Goal: Task Accomplishment & Management: Use online tool/utility

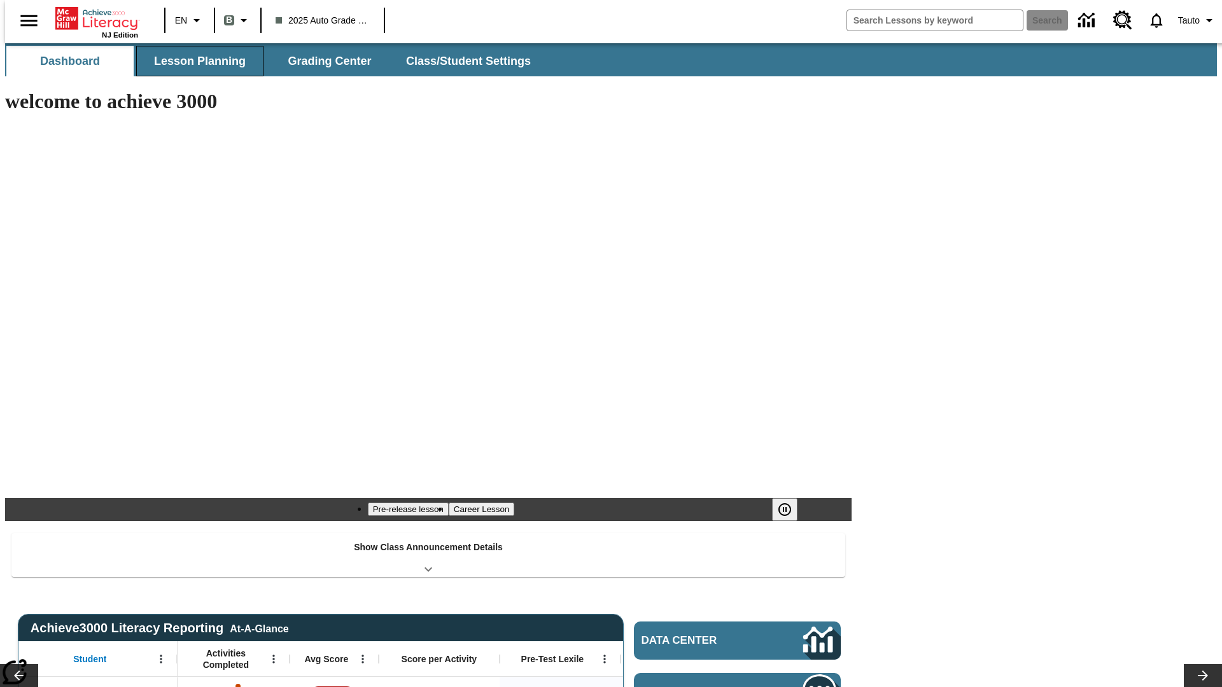
click at [195, 61] on span "Lesson Planning" at bounding box center [200, 61] width 92 height 15
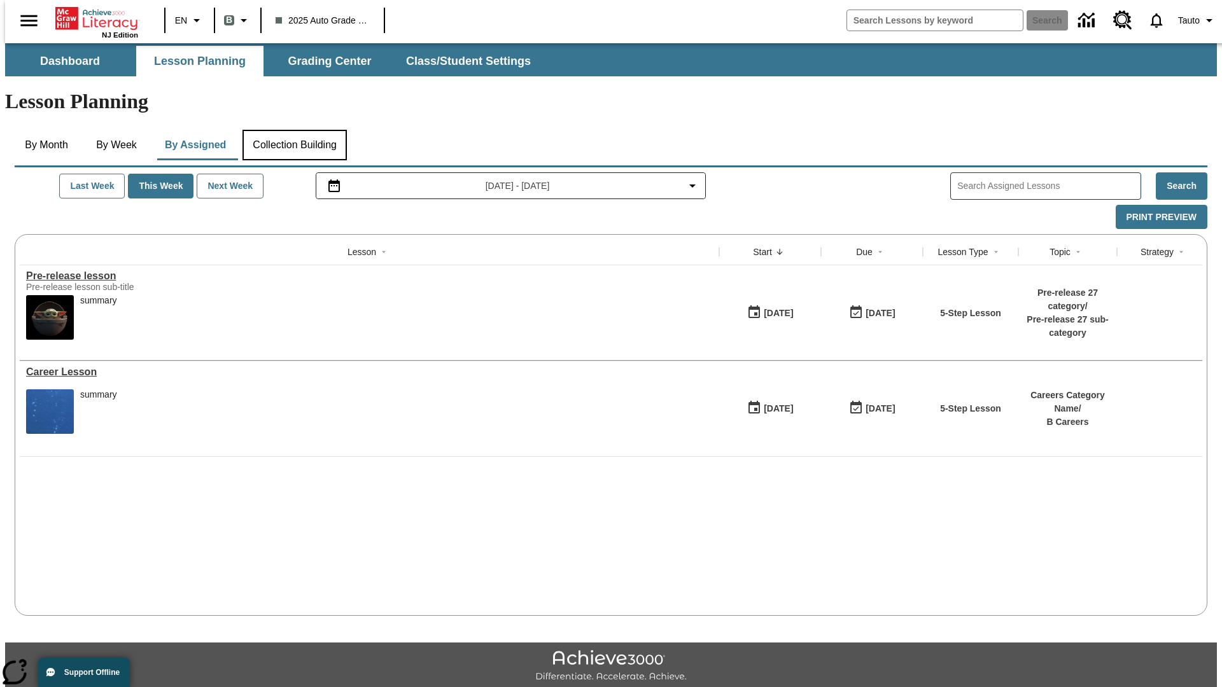
click at [294, 130] on button "Collection Building" at bounding box center [294, 145] width 104 height 31
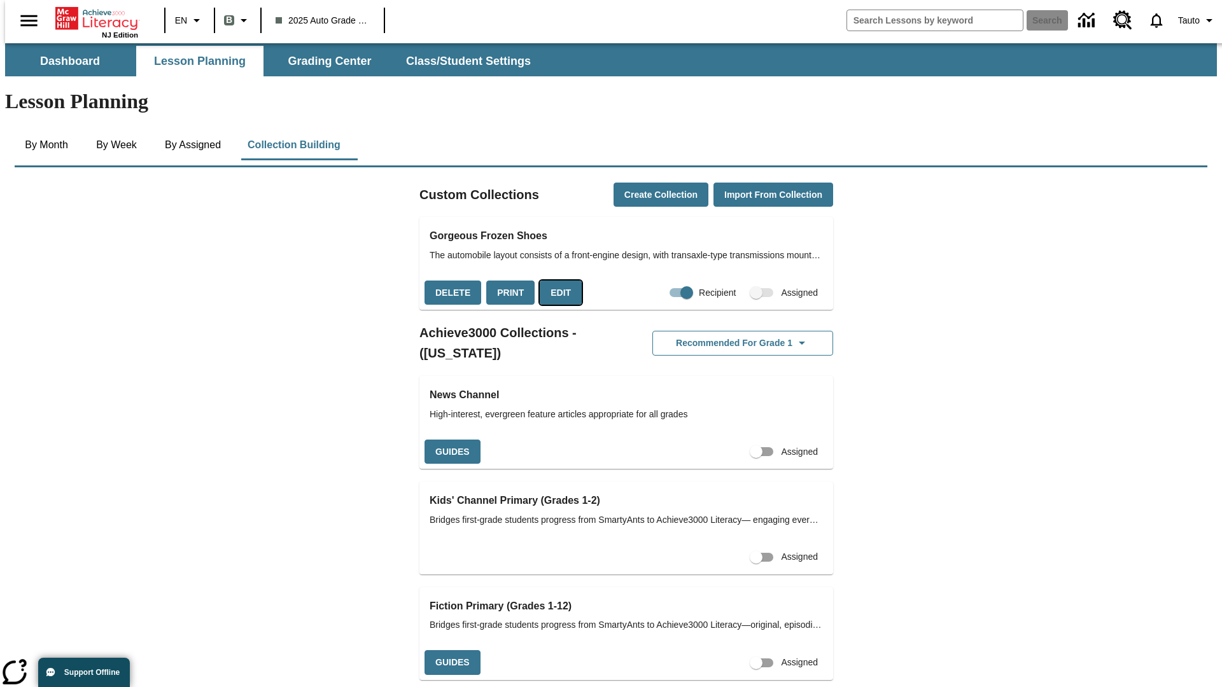
click at [556, 281] on button "Edit" at bounding box center [561, 293] width 42 height 25
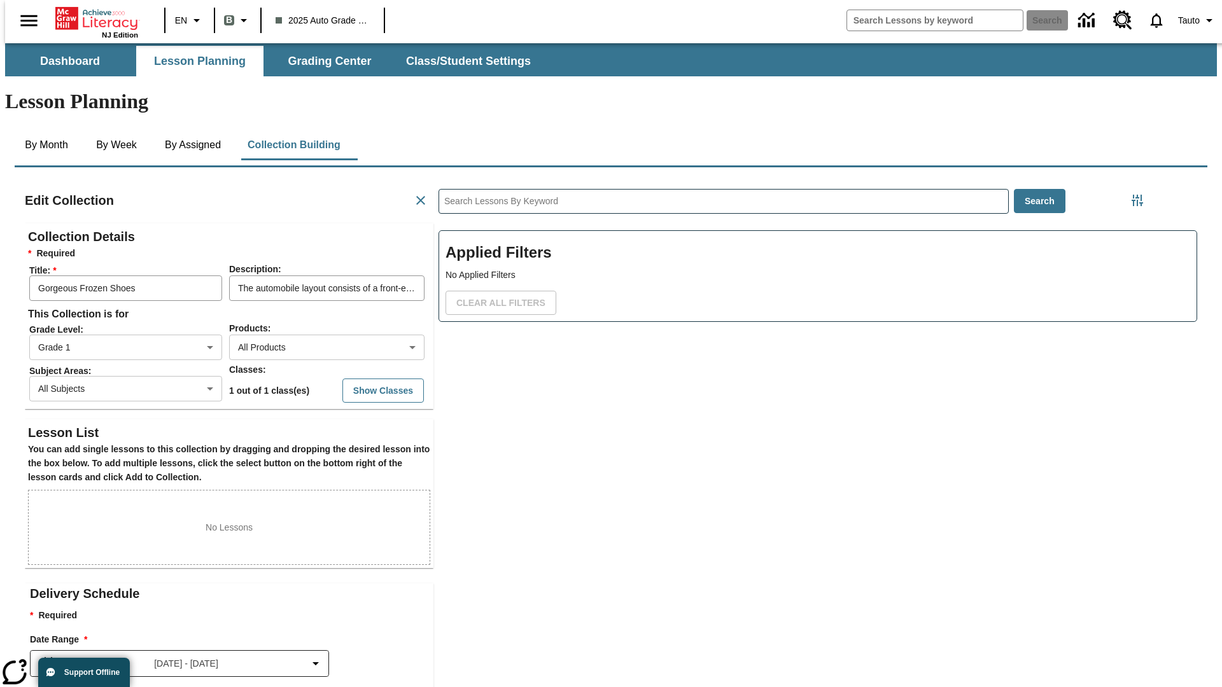
scroll to position [1, 1]
click at [306, 301] on body "Skip to main content NJ Edition EN B 2025 Auto Grade 1 B Search 0 Tauto Dashboa…" at bounding box center [611, 442] width 1212 height 798
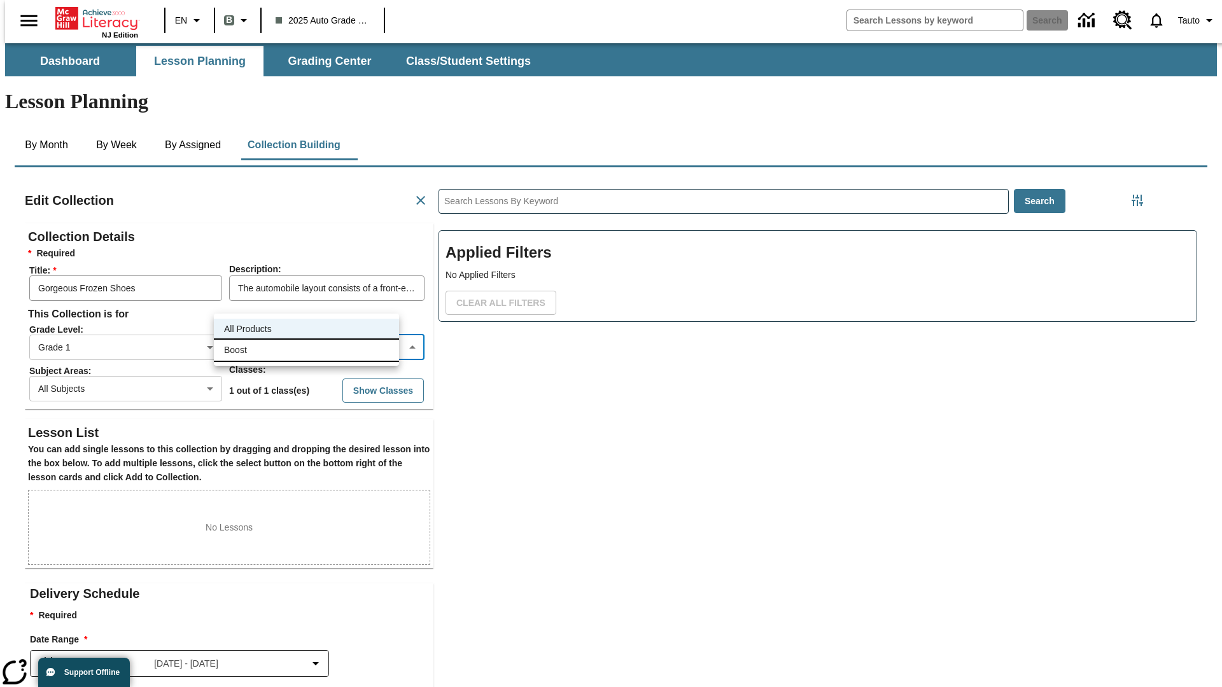
click at [306, 350] on li "Boost" at bounding box center [306, 350] width 185 height 21
type input "12"
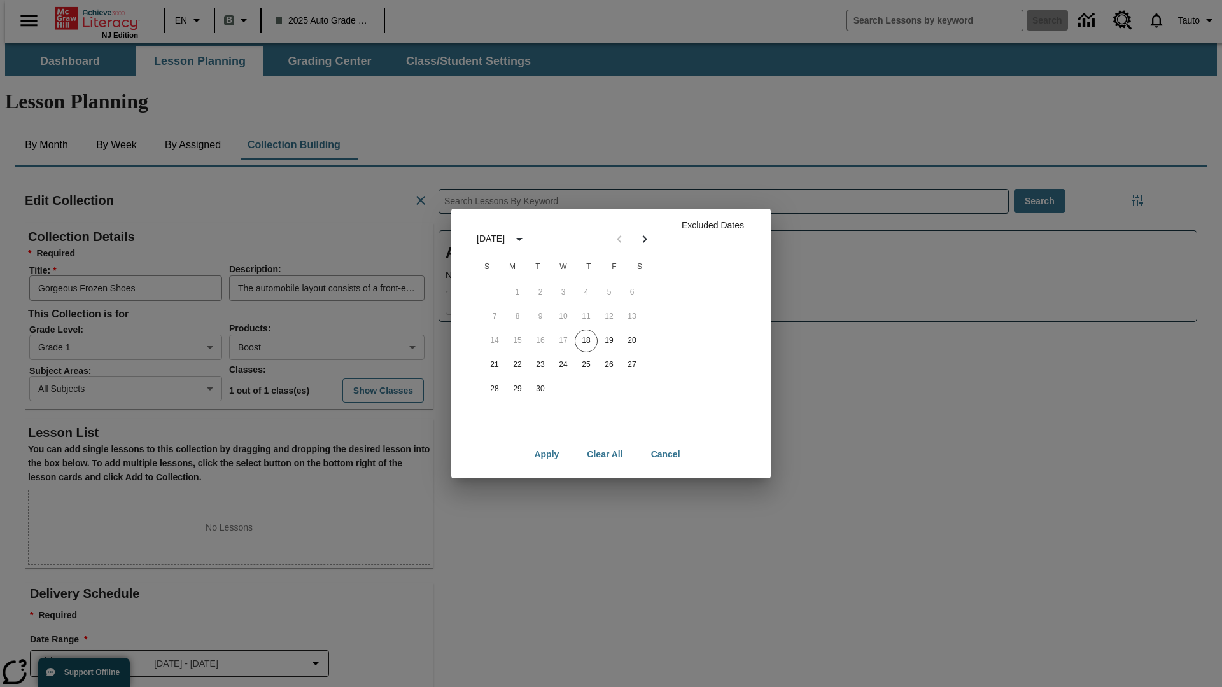
scroll to position [127, 0]
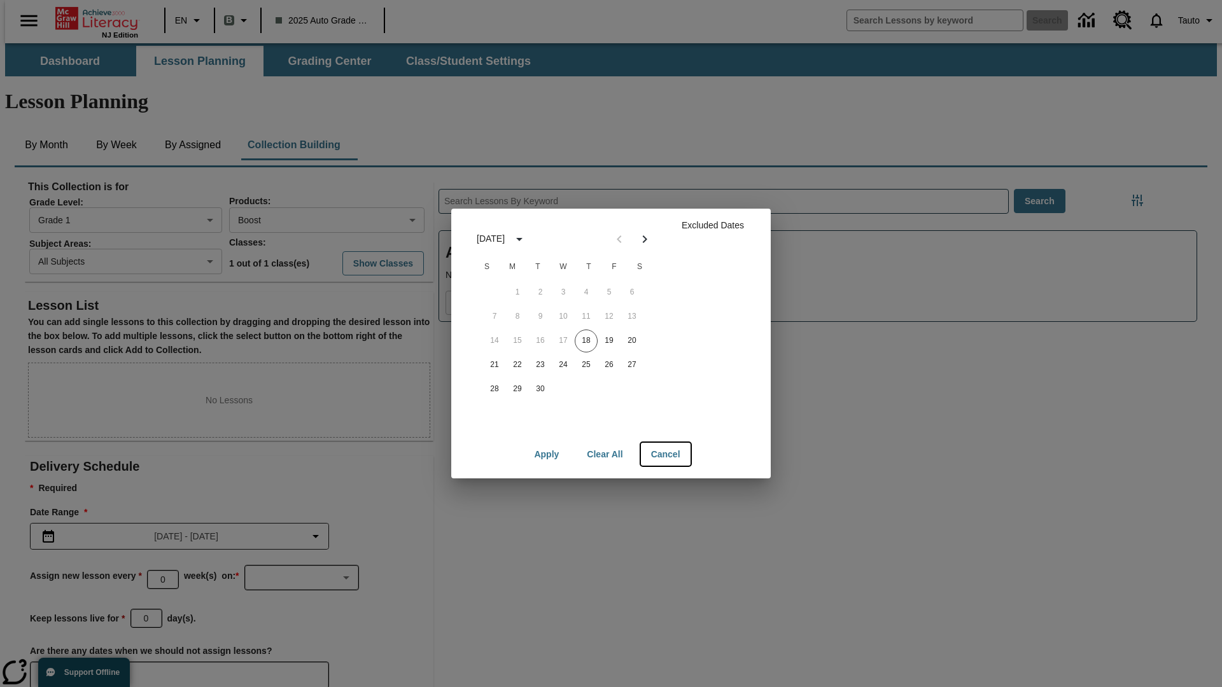
click at [665, 454] on button "Cancel" at bounding box center [666, 455] width 50 height 24
